Goal: Information Seeking & Learning: Learn about a topic

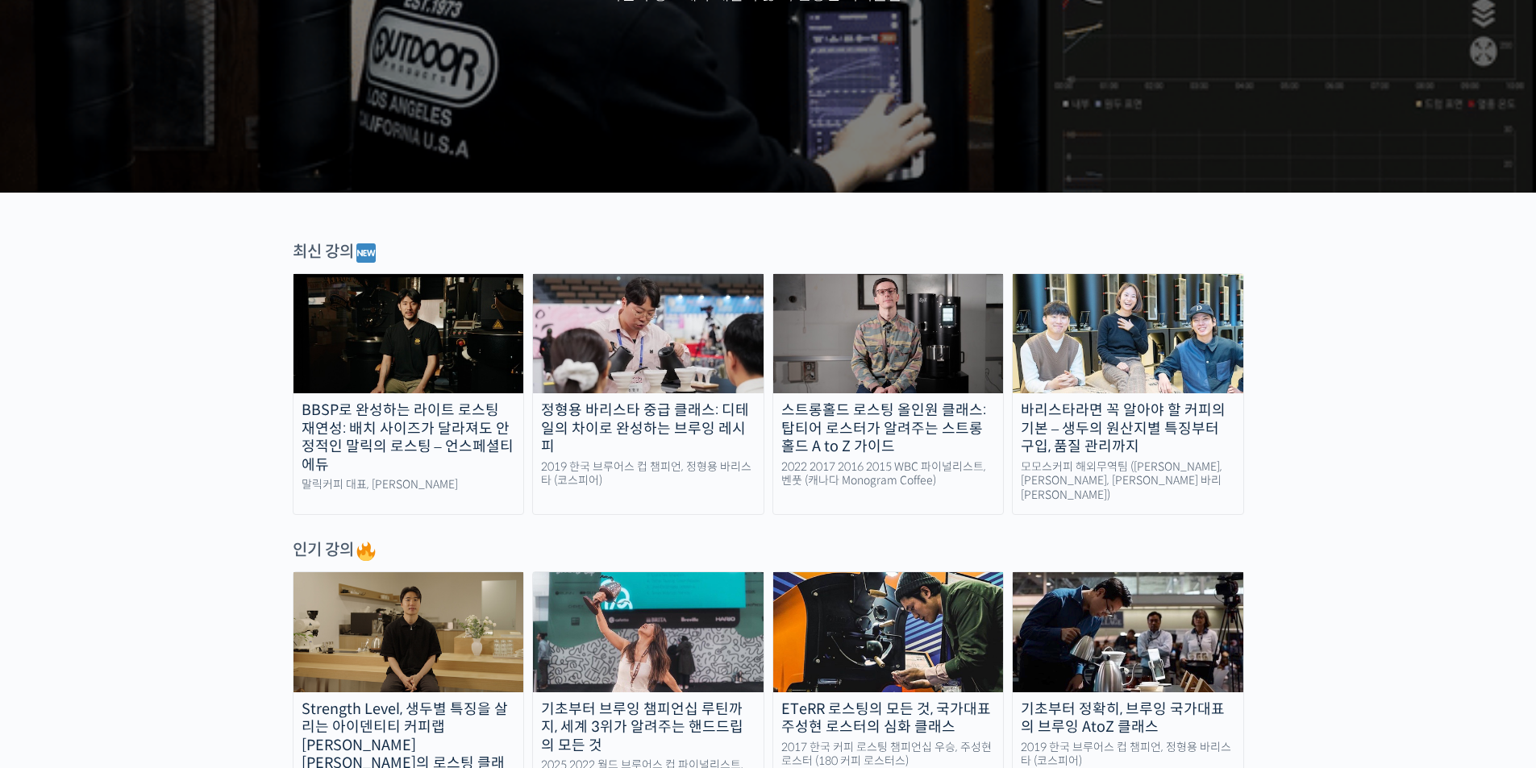
scroll to position [645, 0]
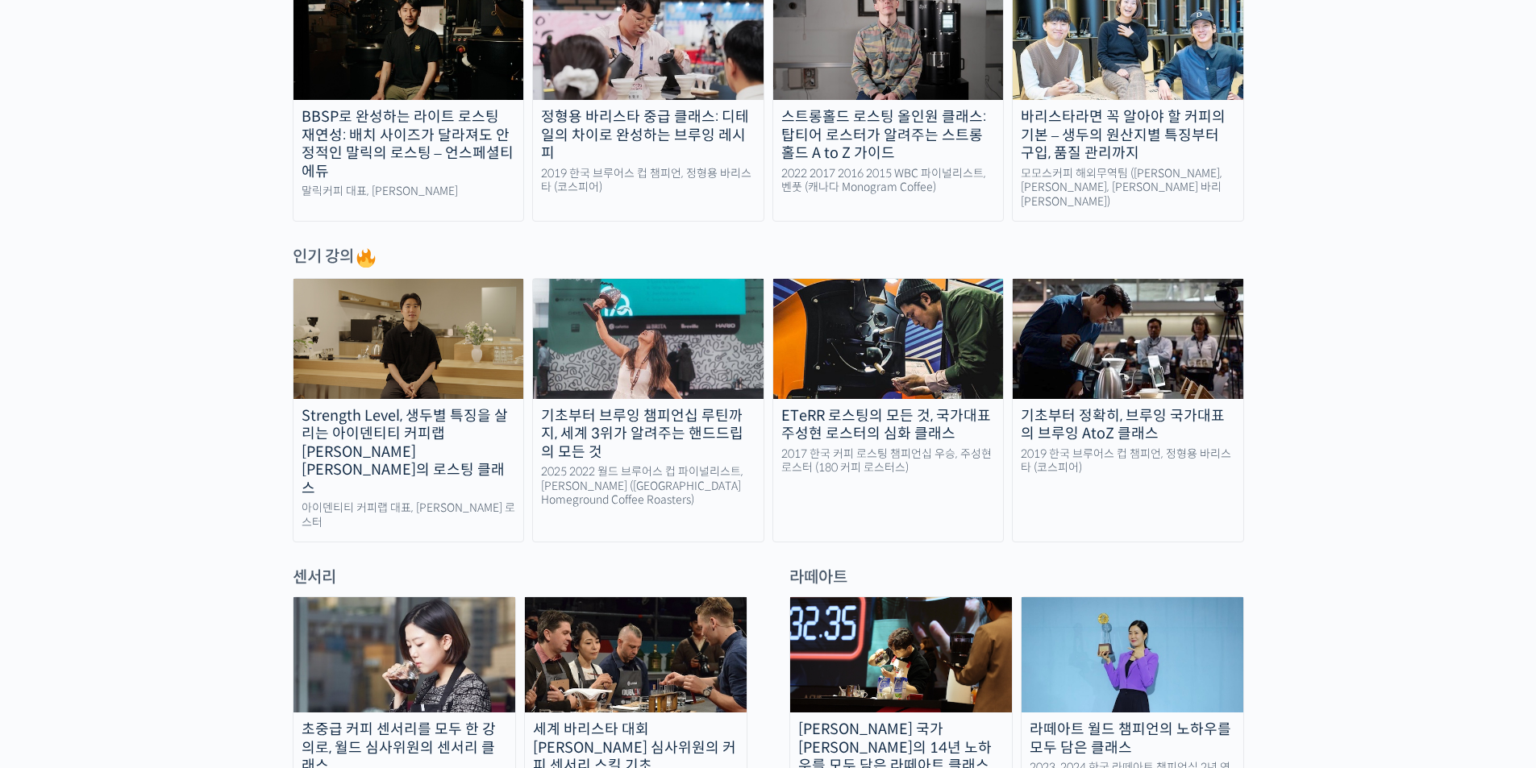
click at [670, 386] on img at bounding box center [648, 338] width 231 height 119
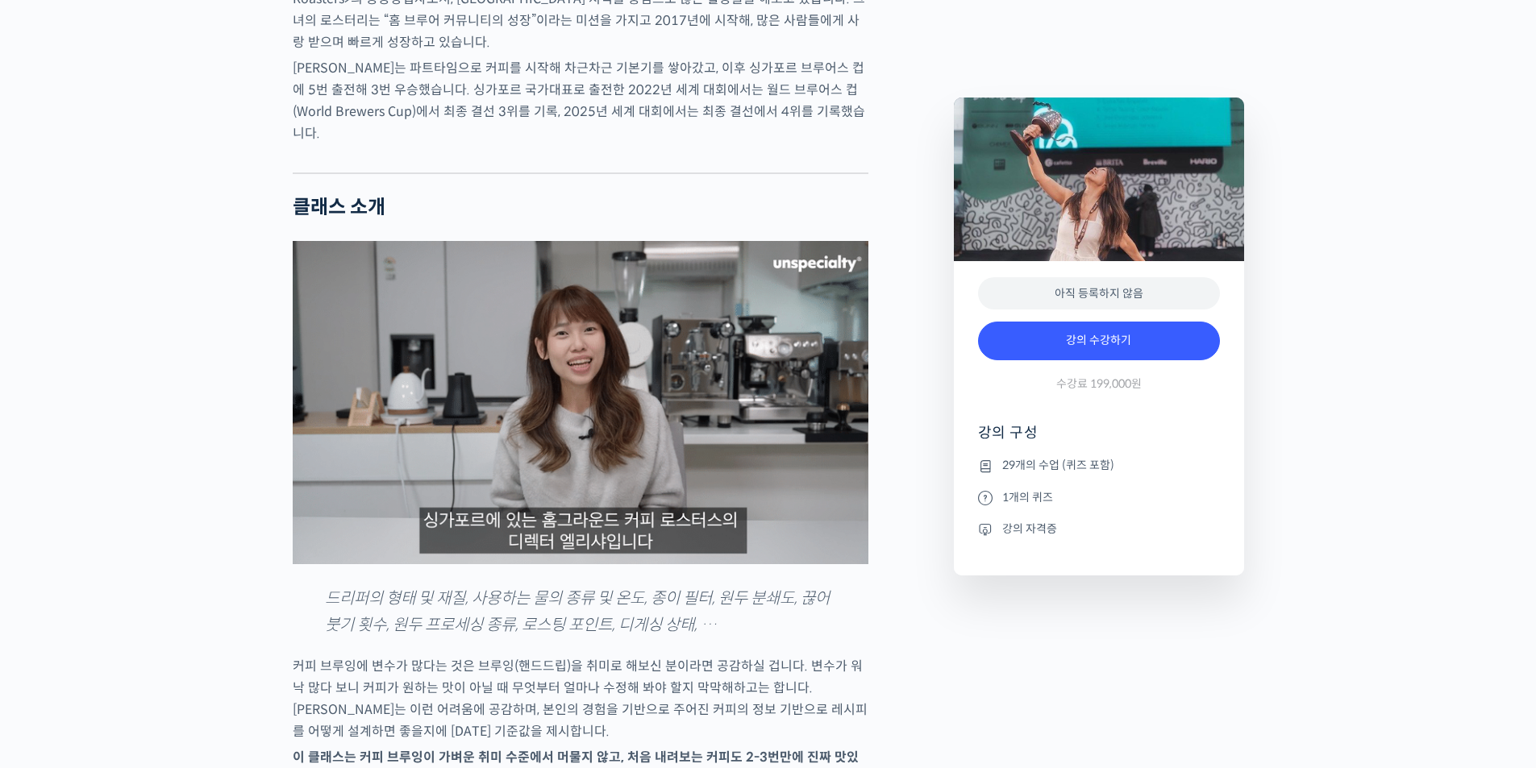
scroll to position [1290, 0]
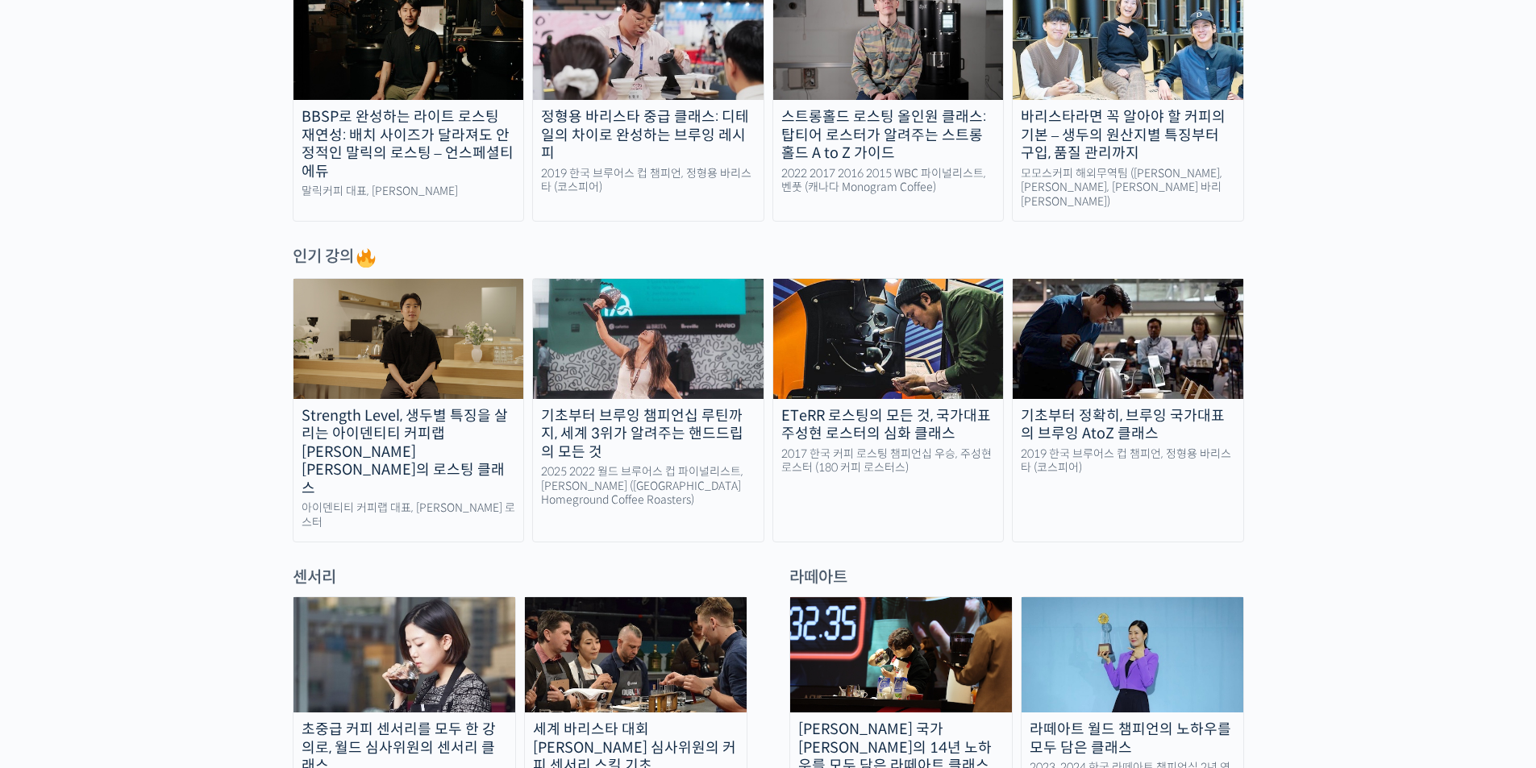
click at [1168, 453] on div "2019 한국 브루어스 컵 챔피언, 정형용 바리스타 (코스피어)" at bounding box center [1127, 461] width 231 height 28
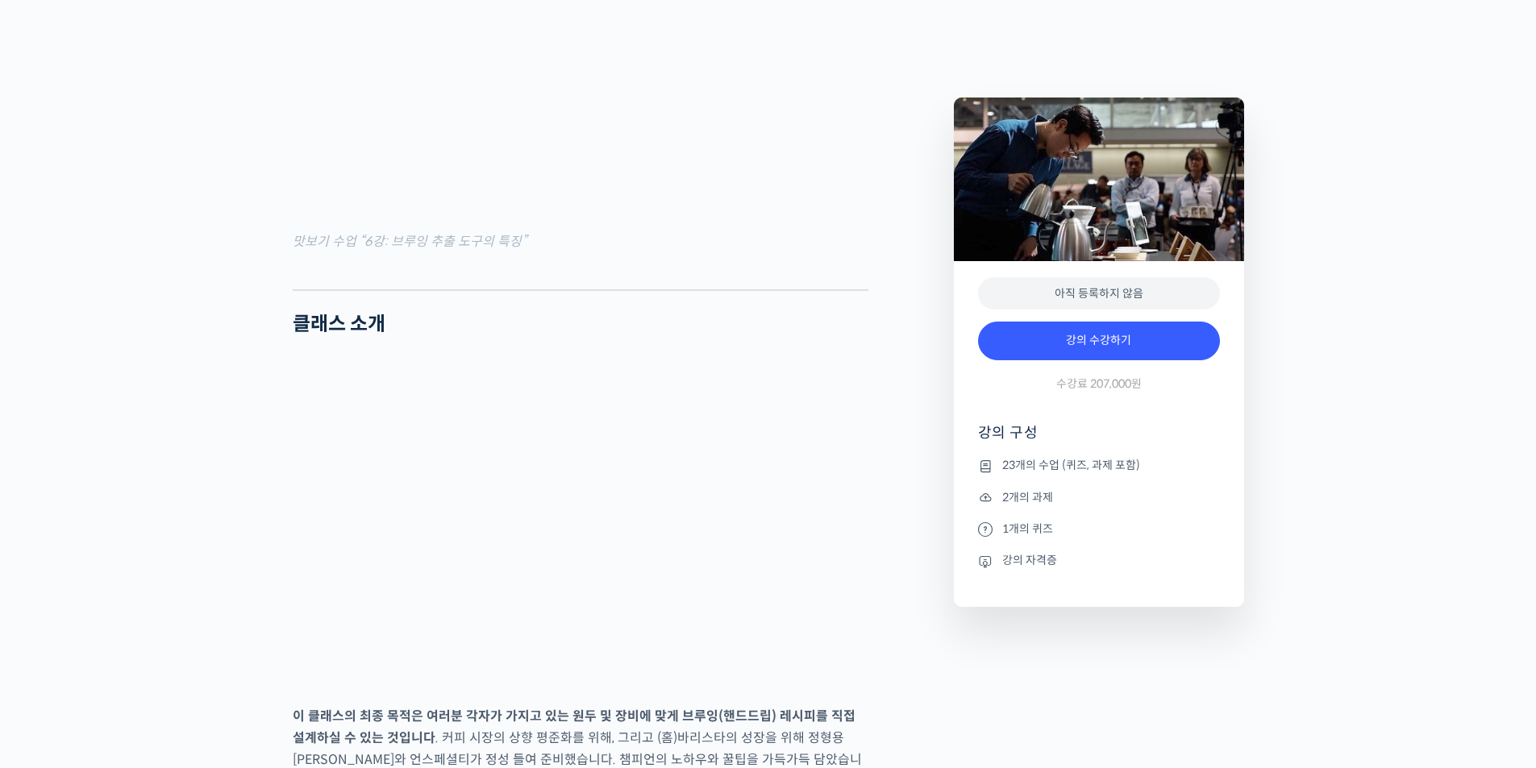
scroll to position [2015, 0]
